Goal: Task Accomplishment & Management: Manage account settings

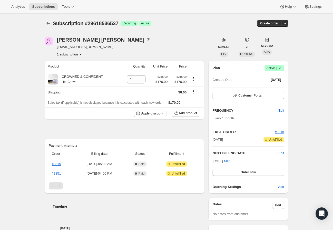
click at [280, 67] on icon at bounding box center [279, 68] width 5 height 5
click at [274, 88] on span "Cancel subscription" at bounding box center [273, 87] width 29 height 4
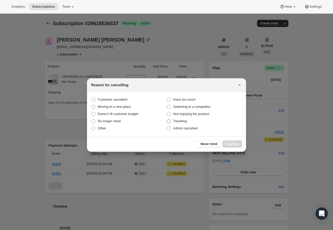
drag, startPoint x: 118, startPoint y: 99, endPoint x: 184, endPoint y: 118, distance: 68.7
click at [119, 99] on span "Customer cancelled" at bounding box center [113, 100] width 30 height 4
click at [92, 98] on input "Customer cancelled" at bounding box center [91, 98] width 0 height 0
radio input "true"
click at [232, 141] on button "Continue" at bounding box center [233, 144] width 20 height 7
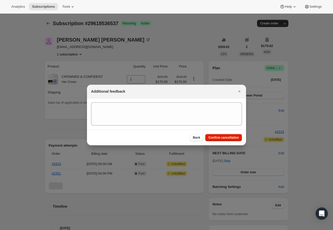
click at [232, 142] on div "Back Confirm cancellation" at bounding box center [166, 138] width 159 height 16
click at [233, 141] on button "Confirm cancellation" at bounding box center [223, 137] width 37 height 7
